Goal: Task Accomplishment & Management: Manage account settings

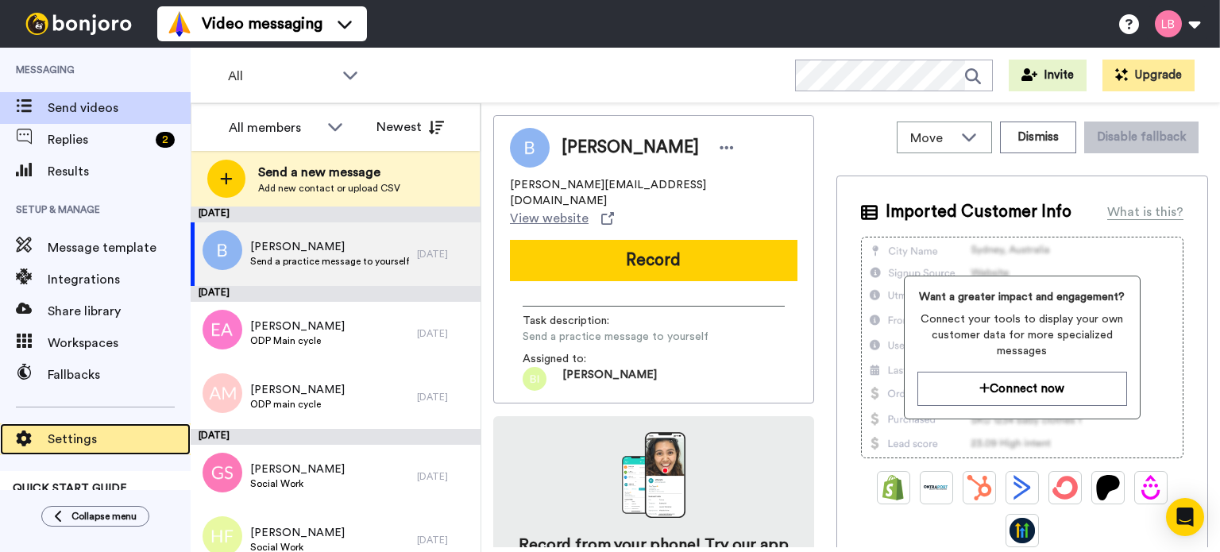
click at [73, 431] on span "Settings" at bounding box center [119, 439] width 143 height 19
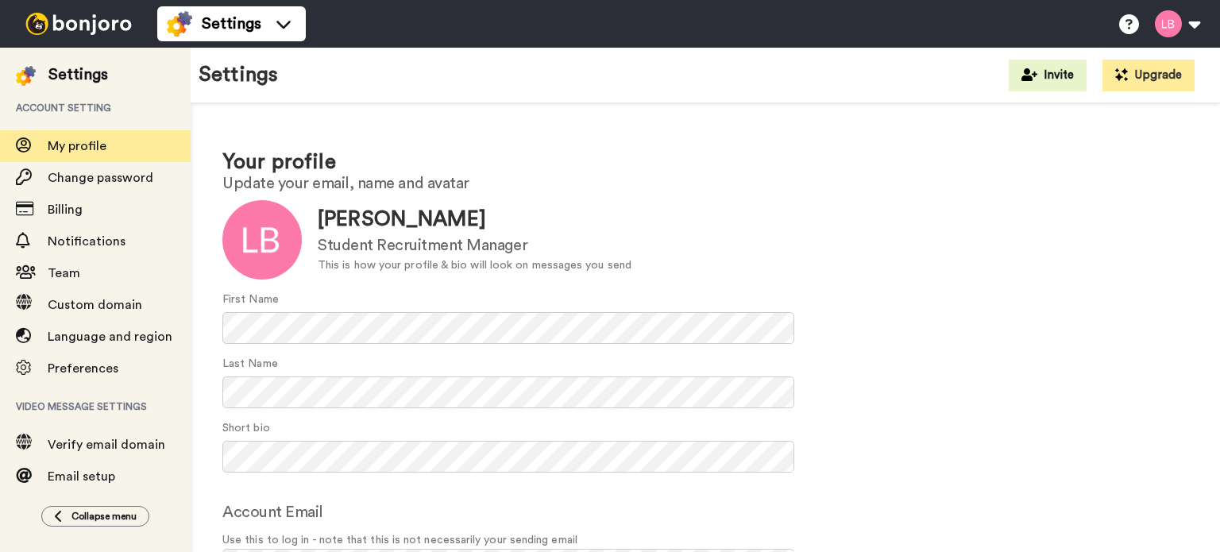
scroll to position [102, 0]
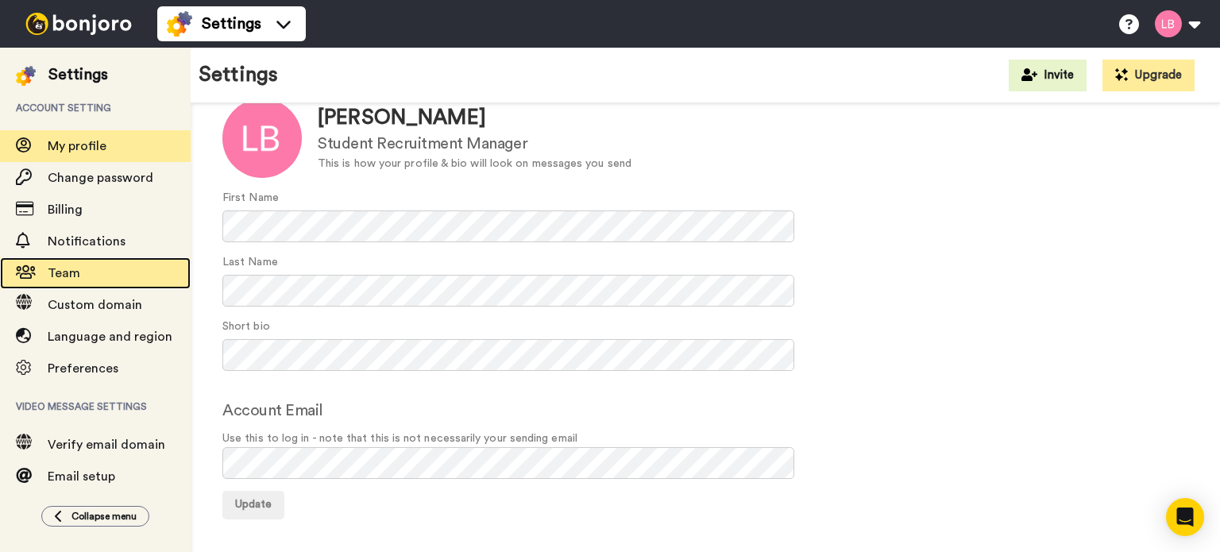
click at [80, 269] on span "Team" at bounding box center [119, 273] width 143 height 19
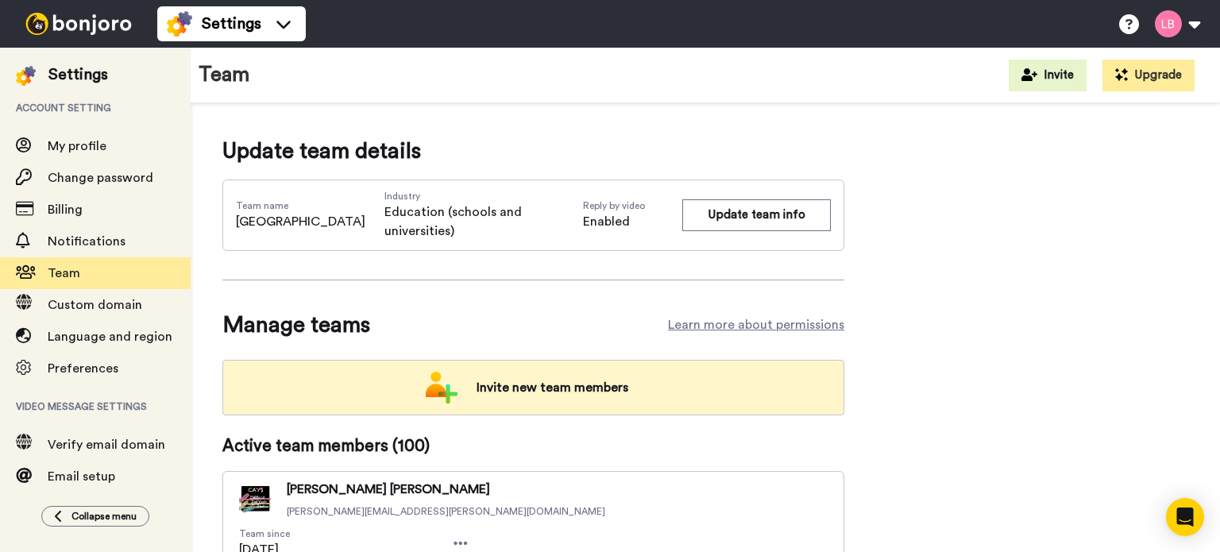
click at [566, 360] on div "Invite new team members" at bounding box center [533, 388] width 622 height 56
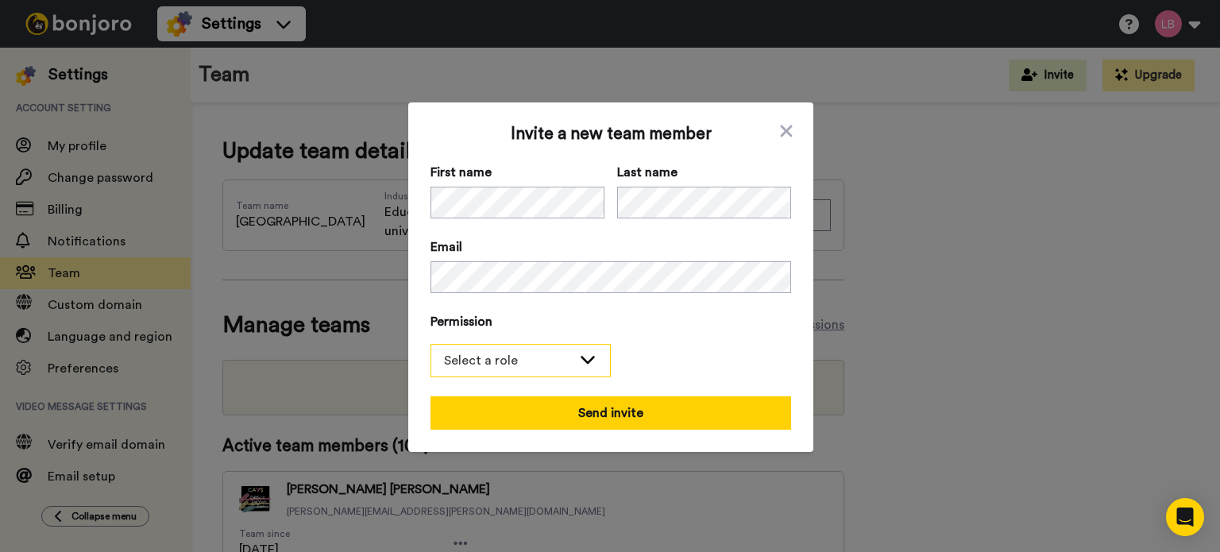
click at [556, 373] on div "Select a role" at bounding box center [520, 361] width 179 height 32
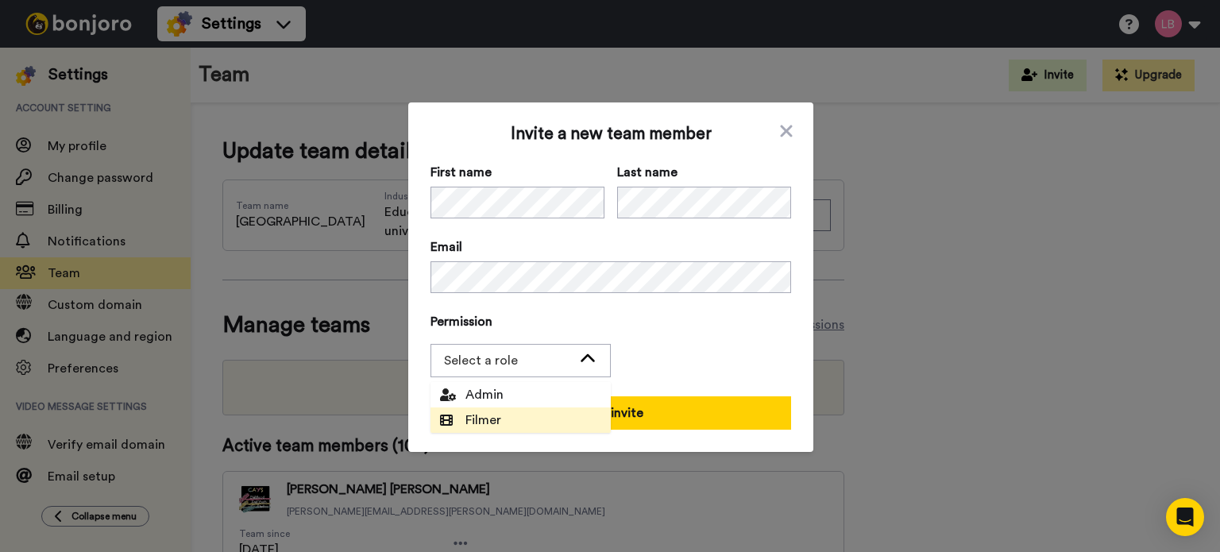
click at [523, 420] on li "Filmer" at bounding box center [521, 420] width 180 height 25
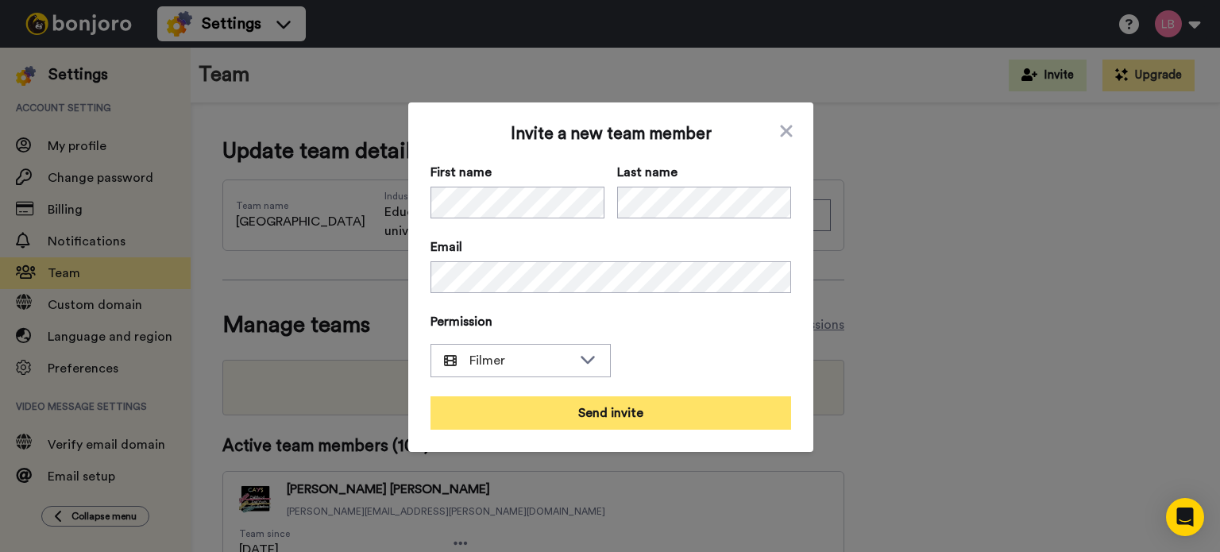
click at [616, 412] on button "Send invite" at bounding box center [611, 412] width 361 height 33
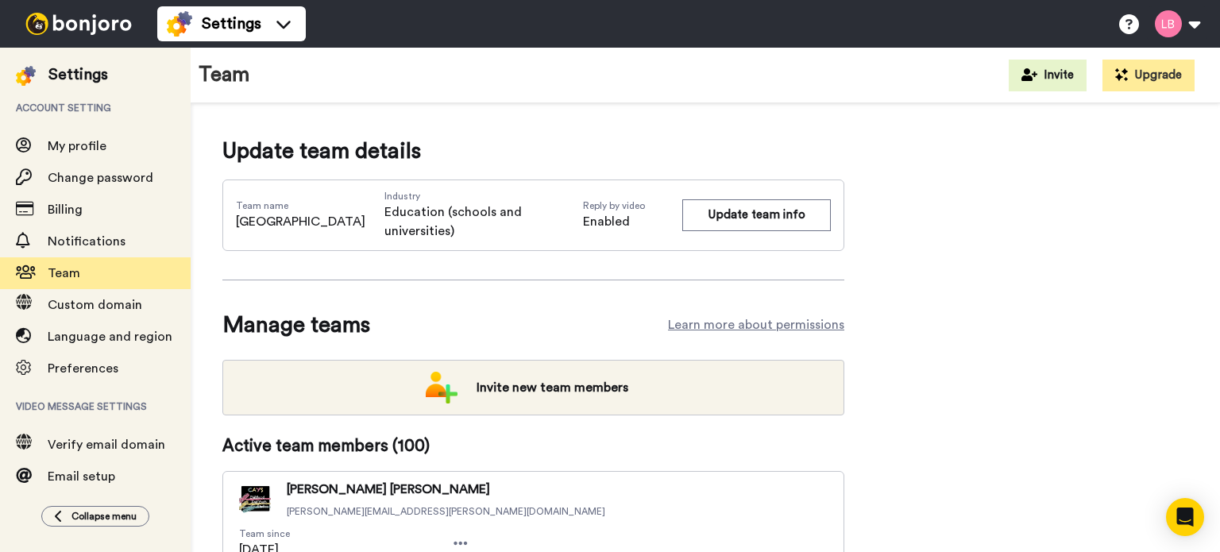
click at [78, 75] on div "Settings" at bounding box center [78, 75] width 60 height 22
click at [95, 19] on img at bounding box center [78, 24] width 119 height 22
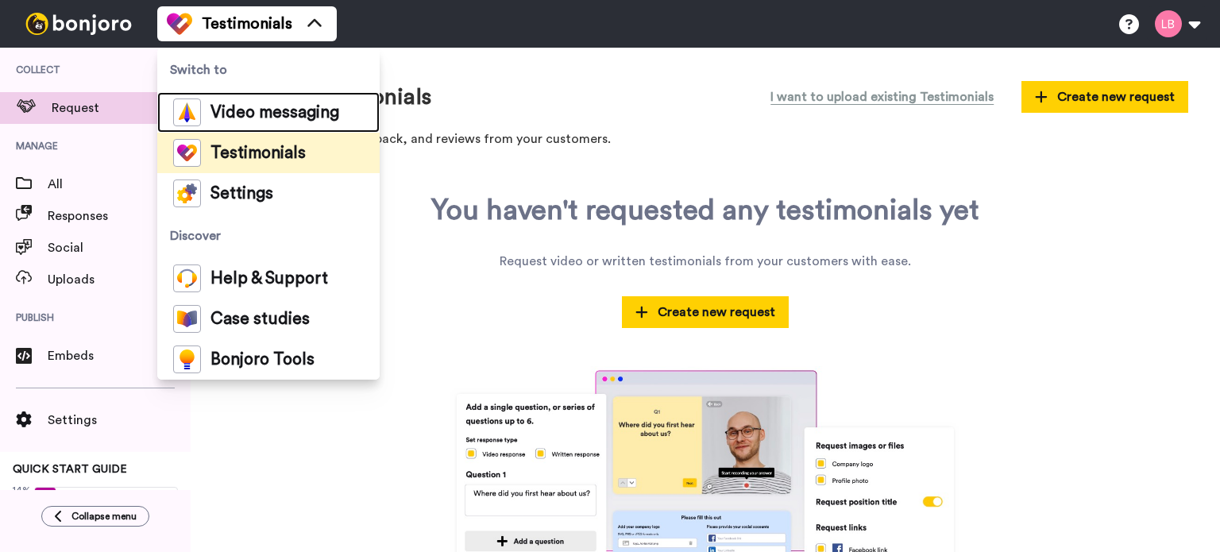
click at [269, 105] on span "Video messaging" at bounding box center [275, 113] width 129 height 16
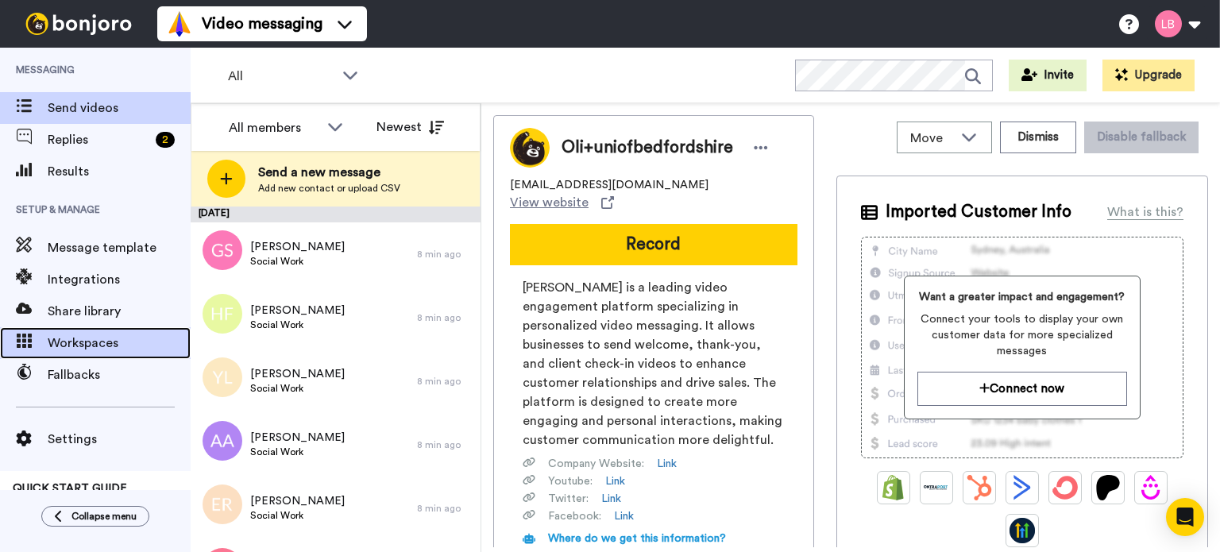
drag, startPoint x: 79, startPoint y: 346, endPoint x: 92, endPoint y: 345, distance: 12.7
click at [79, 346] on span "Workspaces" at bounding box center [119, 343] width 143 height 19
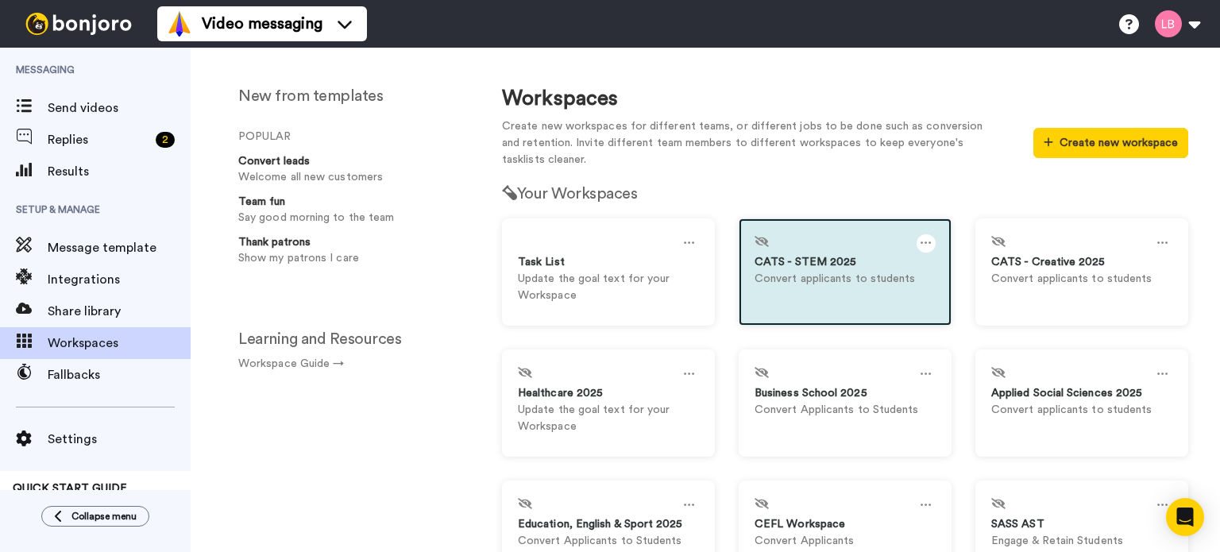
click at [921, 242] on icon at bounding box center [926, 242] width 11 height 17
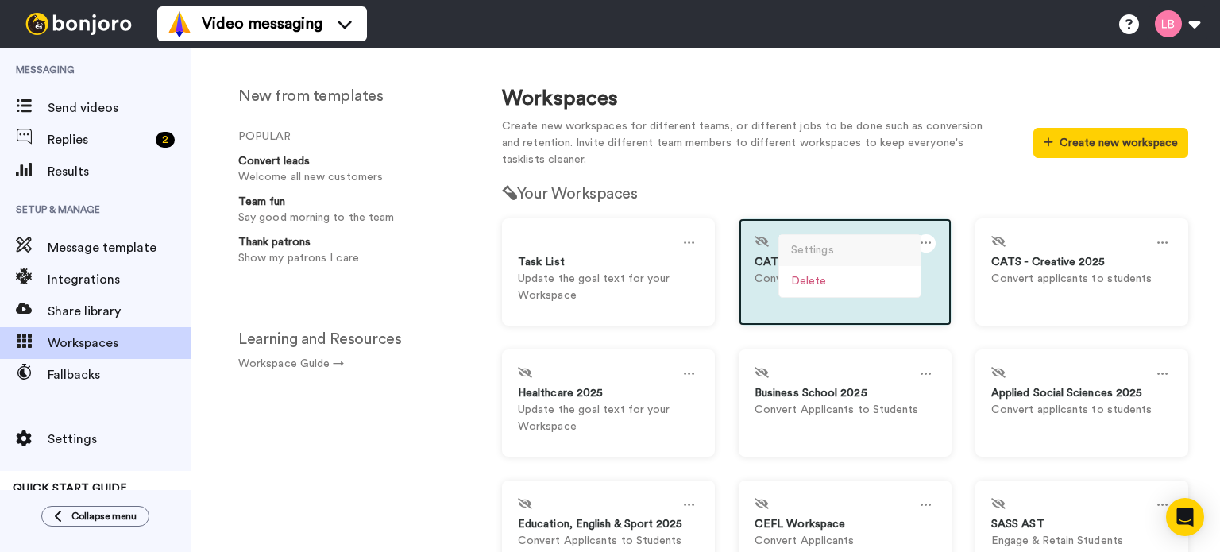
click at [810, 250] on div "Settings" at bounding box center [849, 250] width 141 height 31
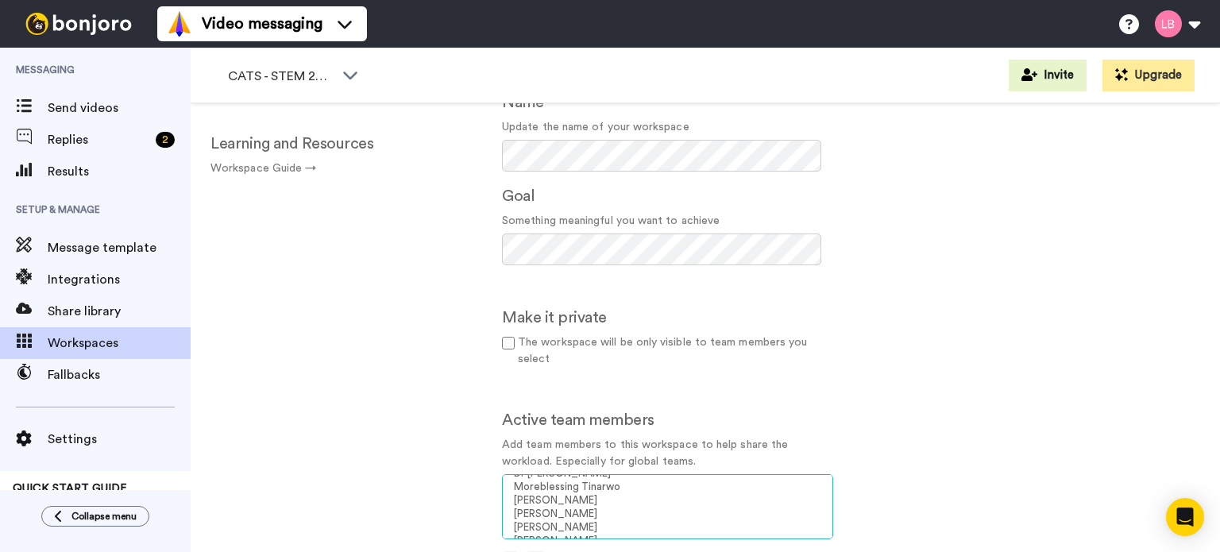
scroll to position [477, 0]
select select "00b8ffbc-47bd-4899-adc8-2a28928767a9"
click at [538, 543] on option "[PERSON_NAME]" at bounding box center [667, 550] width 311 height 14
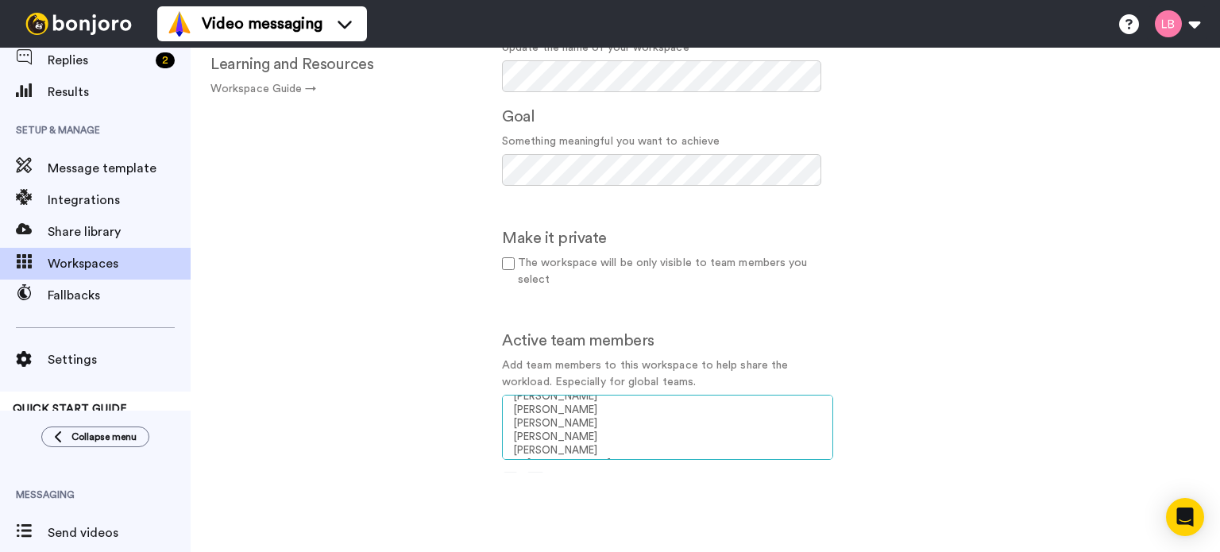
scroll to position [731, 0]
